Goal: Task Accomplishment & Management: Manage account settings

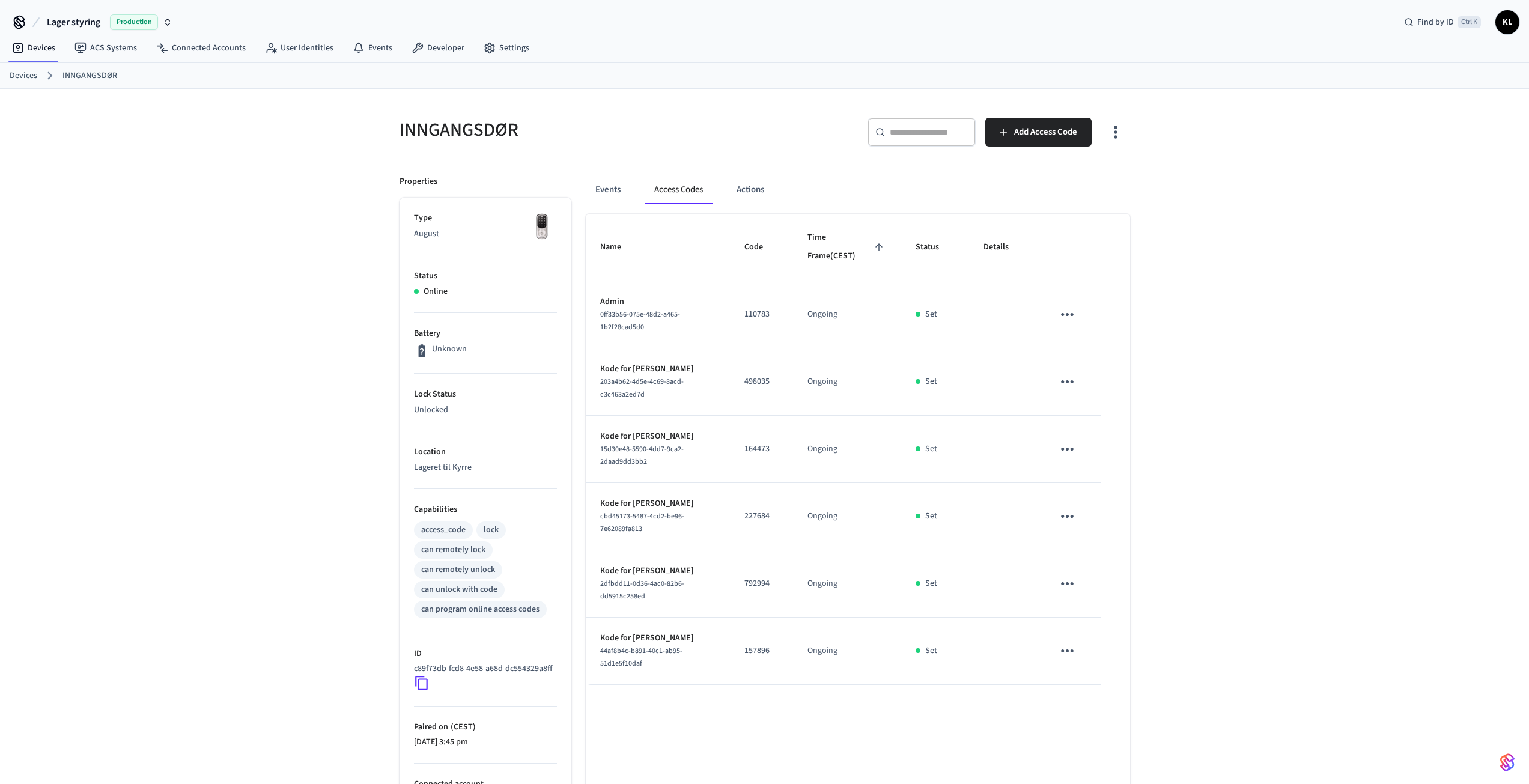
scroll to position [94, 0]
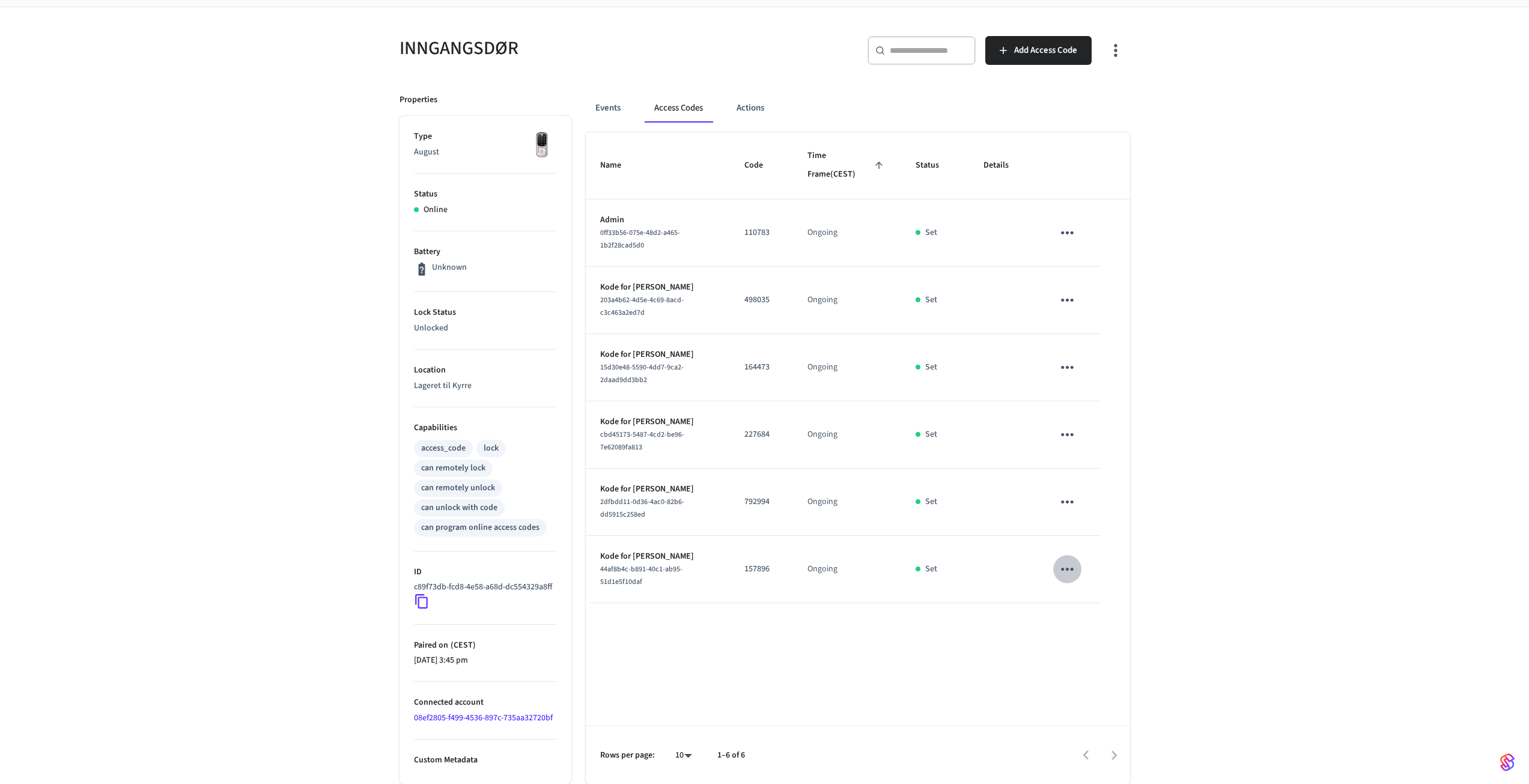
click at [1072, 568] on icon "sticky table" at bounding box center [1067, 568] width 12 height 3
click at [1108, 612] on li "Delete" at bounding box center [1099, 616] width 57 height 32
click at [1061, 493] on icon "sticky table" at bounding box center [1067, 502] width 19 height 19
click at [1103, 556] on li "Delete" at bounding box center [1096, 557] width 57 height 32
click at [1067, 433] on icon "sticky table" at bounding box center [1067, 434] width 12 height 3
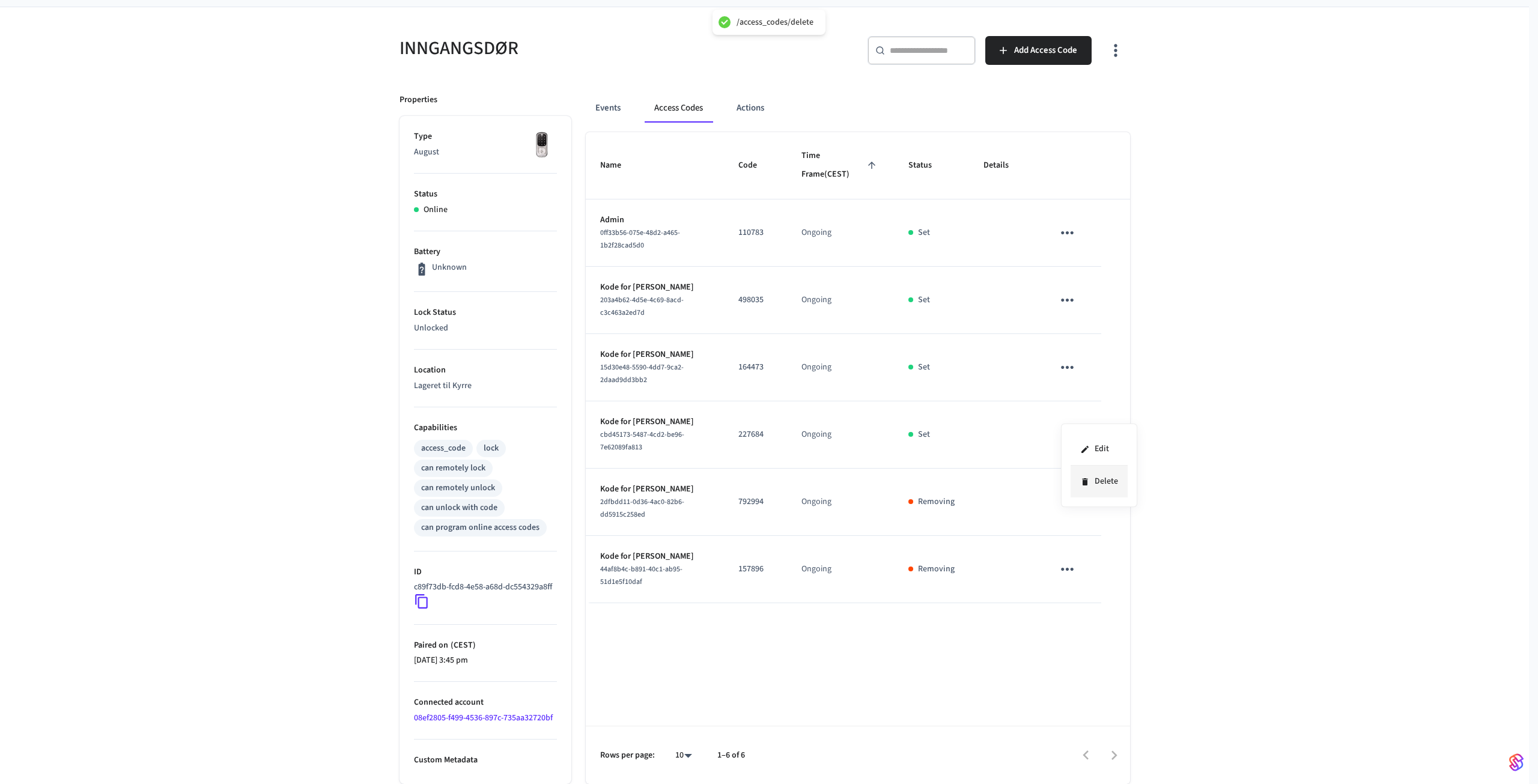
click at [1100, 489] on li "Delete" at bounding box center [1099, 482] width 57 height 32
click at [1069, 358] on icon "sticky table" at bounding box center [1067, 367] width 19 height 19
click at [1093, 426] on li "Delete" at bounding box center [1096, 422] width 57 height 32
click at [1071, 291] on icon "sticky table" at bounding box center [1067, 300] width 19 height 19
click at [1095, 357] on li "Delete" at bounding box center [1096, 355] width 57 height 32
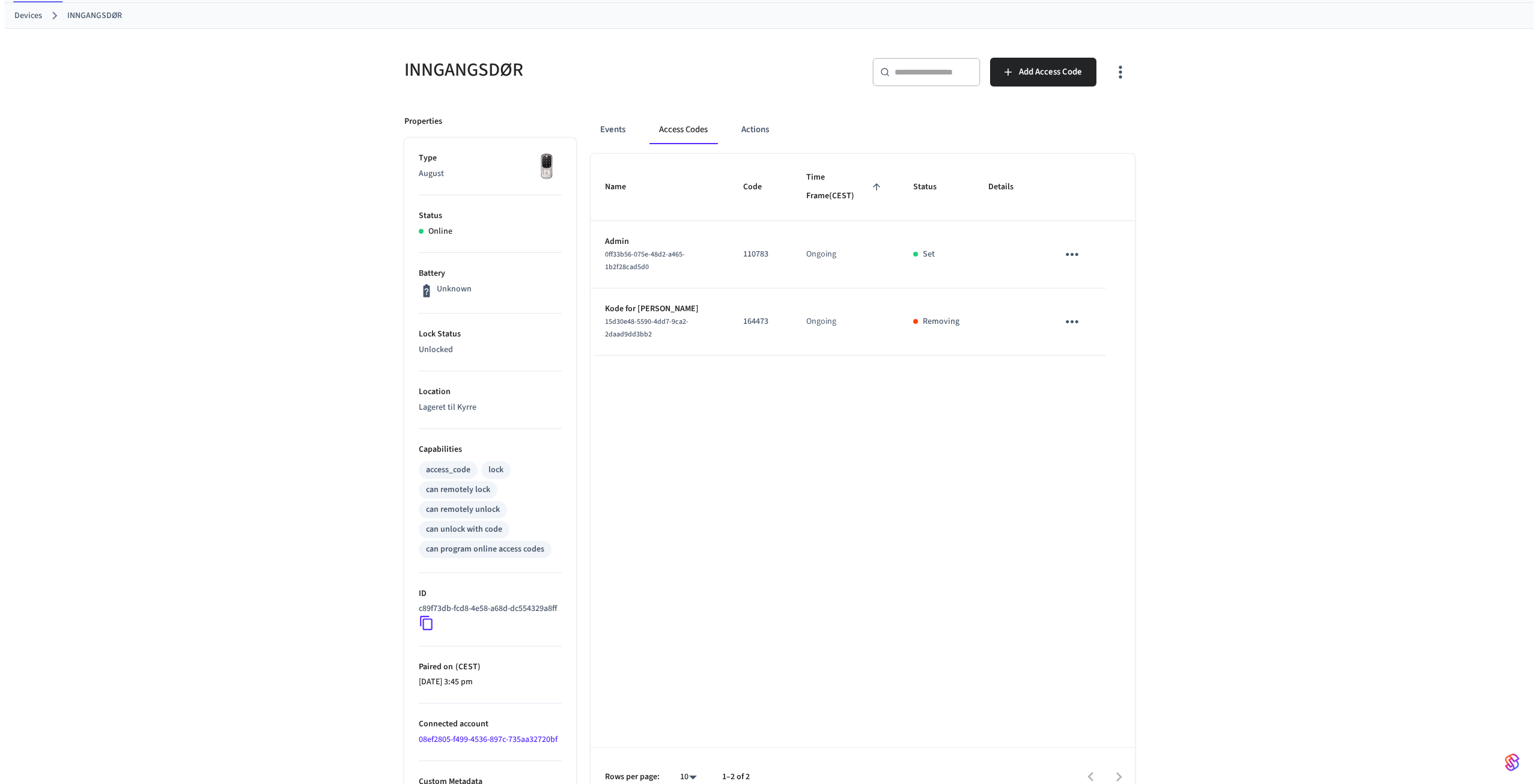
scroll to position [0, 0]
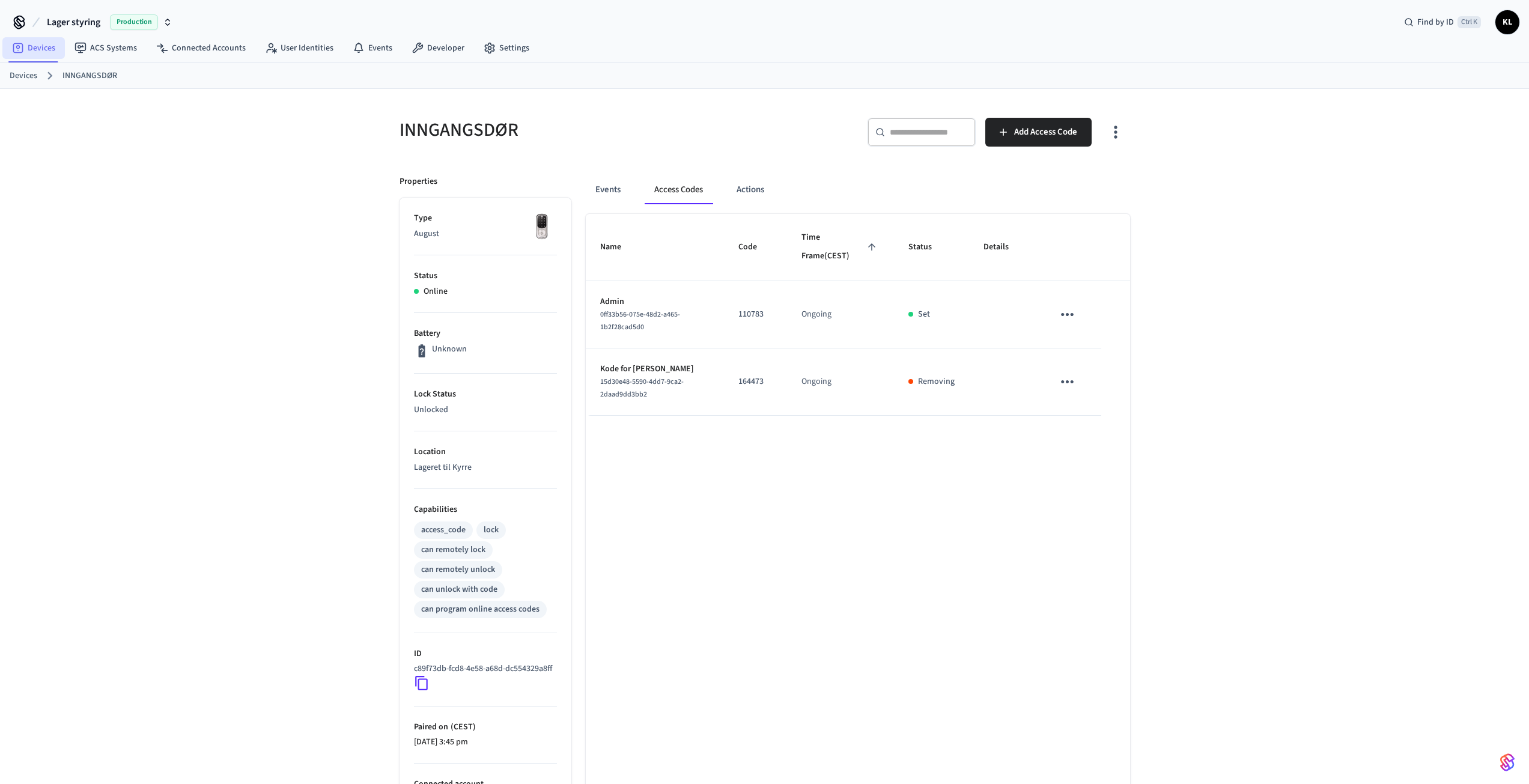
click at [32, 50] on link "Devices" at bounding box center [34, 48] width 62 height 21
